Goal: Task Accomplishment & Management: Use online tool/utility

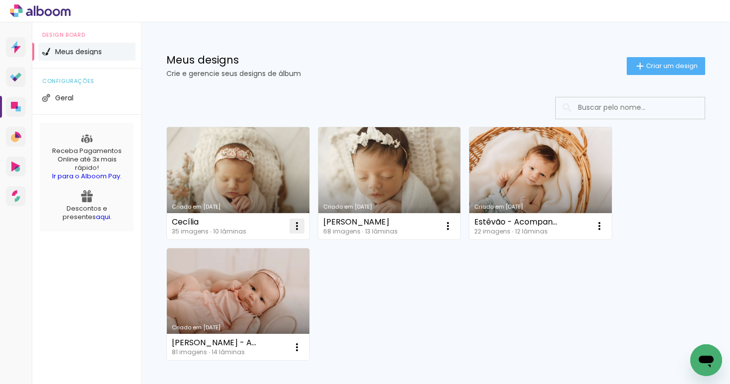
click at [299, 224] on iron-icon at bounding box center [297, 226] width 12 height 12
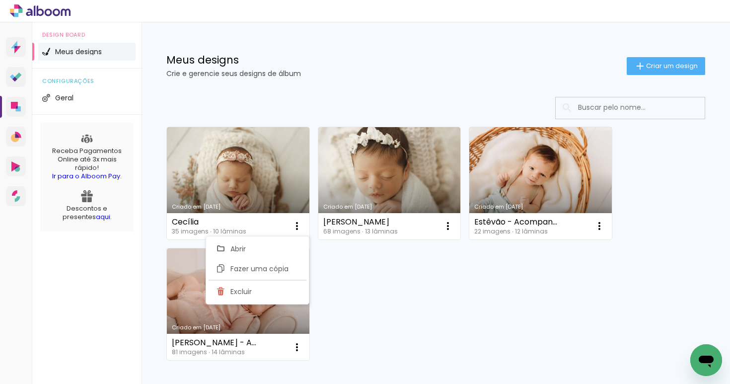
click at [248, 123] on div "Criado em 04/08/25 Cecília 35 imagens ∙ 10 lâminas Abrir Fazer uma cópia Excluir" at bounding box center [237, 182] width 151 height 121
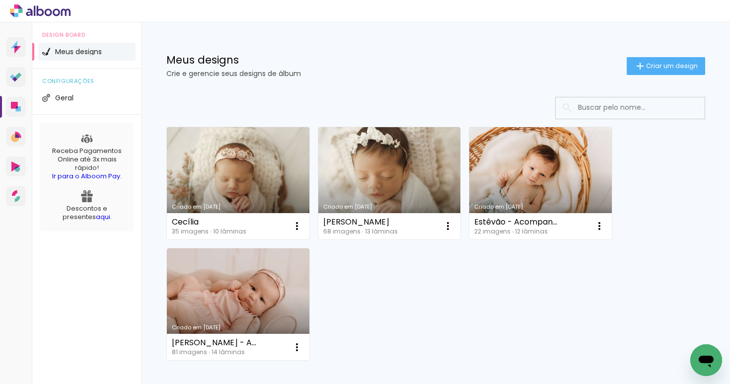
click at [251, 154] on link "Criado em [DATE]" at bounding box center [238, 183] width 143 height 112
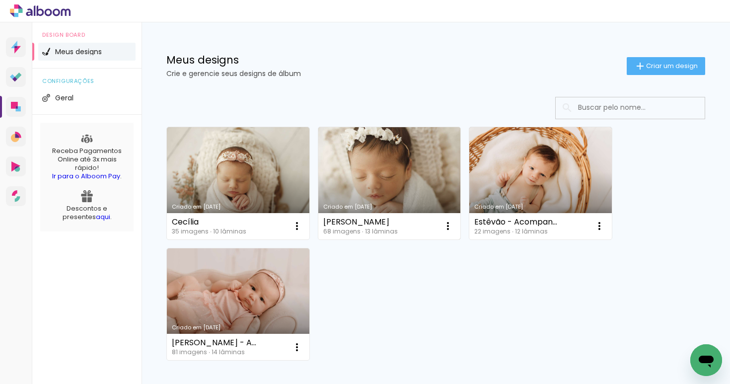
click at [409, 168] on link "Criado em [DATE]" at bounding box center [389, 183] width 143 height 112
